Goal: Information Seeking & Learning: Learn about a topic

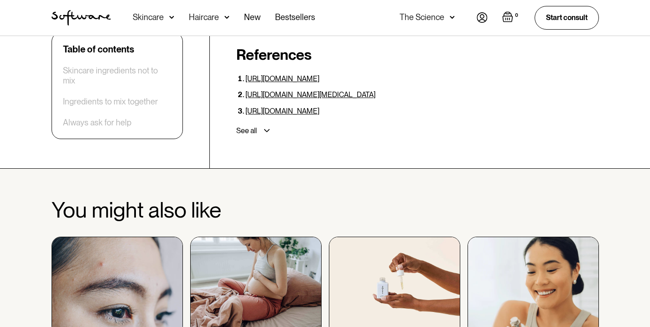
scroll to position [2954, 0]
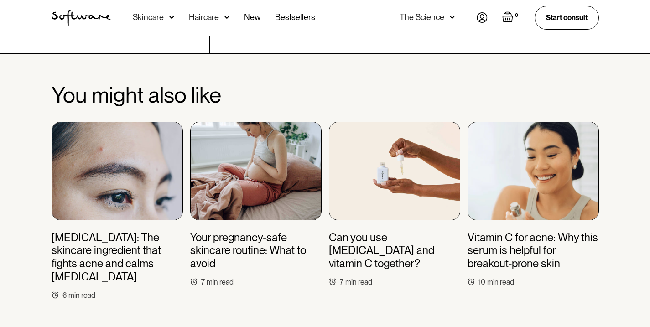
click at [552, 142] on img at bounding box center [532, 171] width 131 height 99
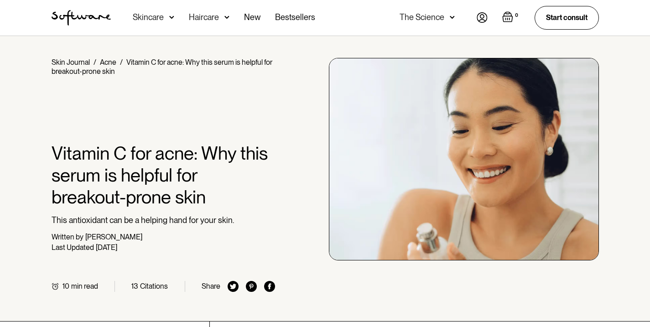
click at [163, 19] on div "Skincare" at bounding box center [153, 18] width 41 height 36
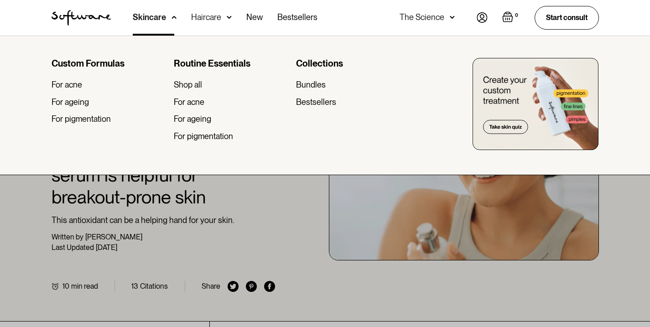
click at [277, 210] on div at bounding box center [325, 199] width 650 height 327
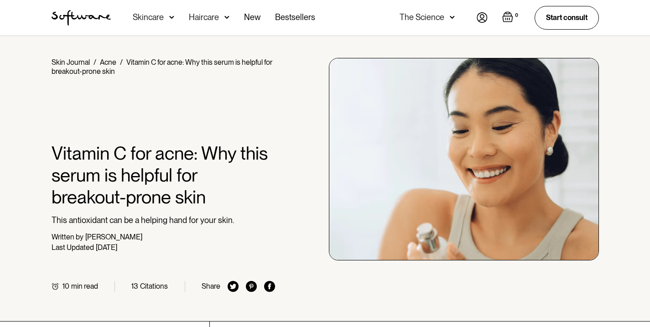
click at [158, 19] on div "Skincare" at bounding box center [148, 17] width 31 height 9
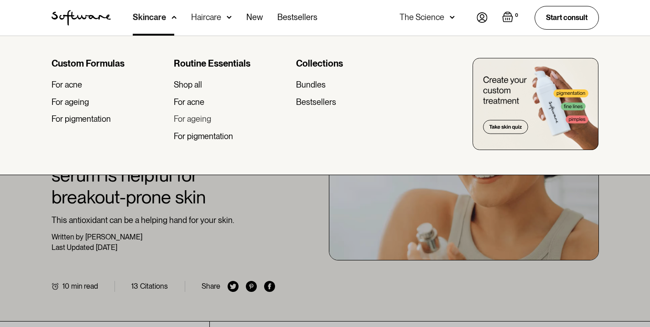
click at [204, 122] on div "For ageing" at bounding box center [192, 119] width 37 height 10
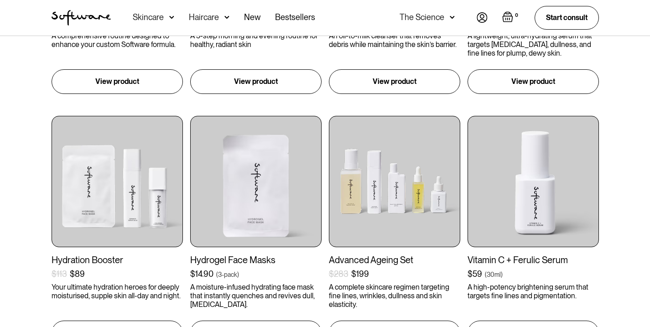
scroll to position [392, 0]
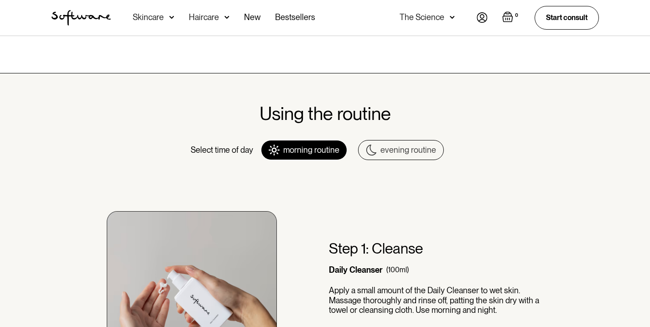
scroll to position [428, 0]
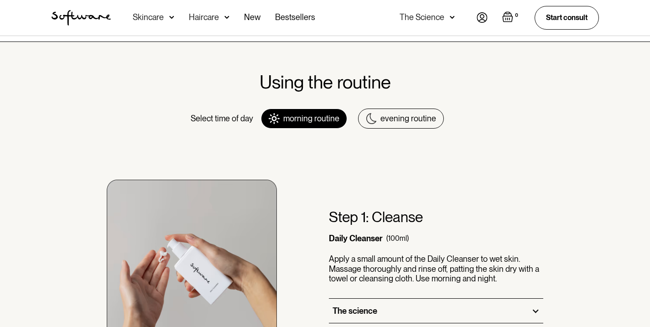
click at [424, 116] on div "evening routine" at bounding box center [408, 119] width 56 height 10
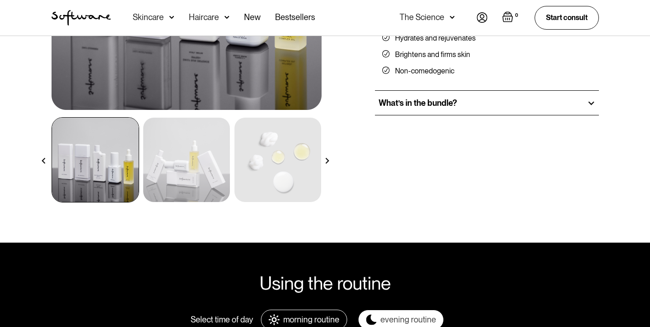
scroll to position [0, 0]
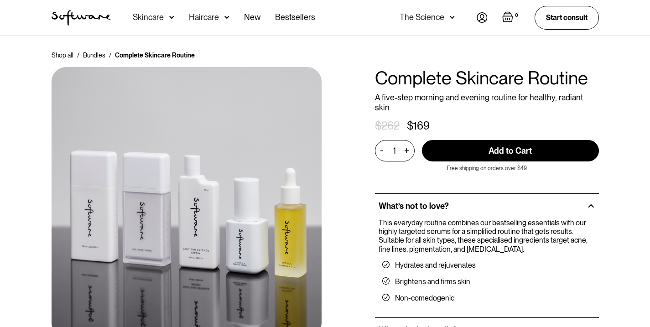
click at [169, 20] on img at bounding box center [171, 17] width 5 height 9
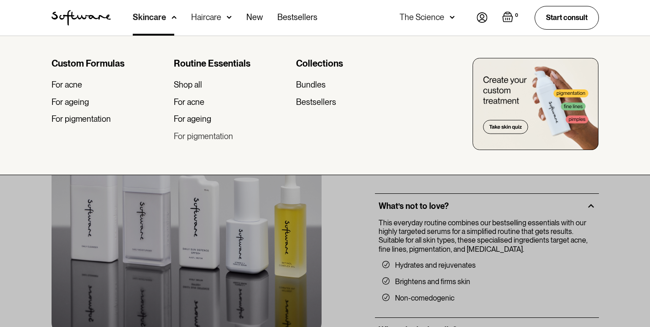
click at [227, 136] on div "For pigmentation" at bounding box center [203, 136] width 59 height 10
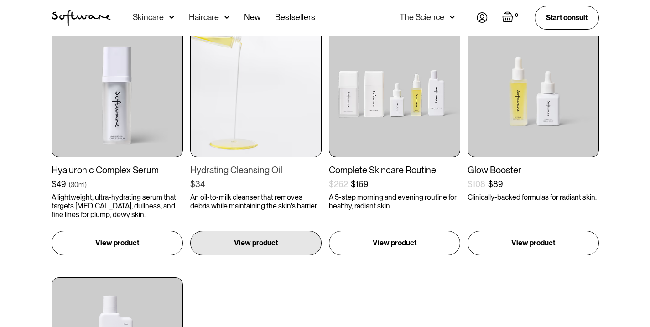
scroll to position [484, 0]
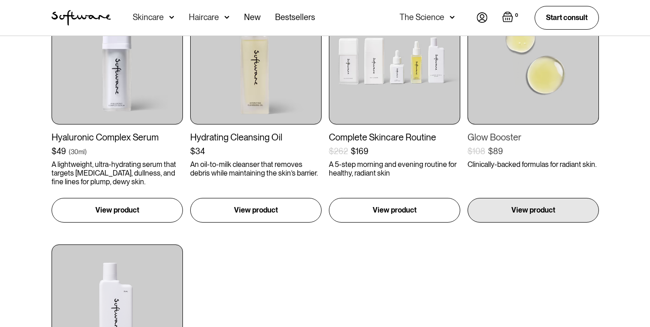
click at [522, 67] on img at bounding box center [532, 58] width 131 height 131
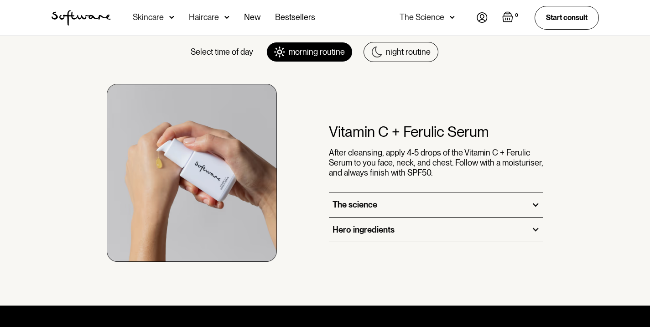
scroll to position [415, 0]
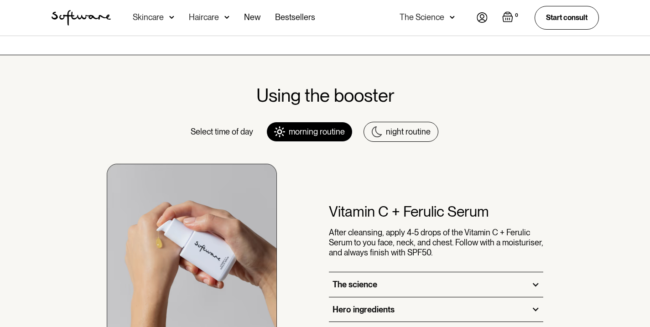
click at [410, 133] on div "night routine" at bounding box center [408, 132] width 45 height 10
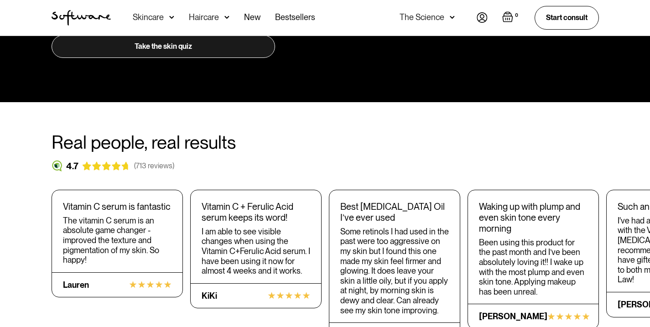
scroll to position [1121, 0]
